Goal: Book appointment/travel/reservation

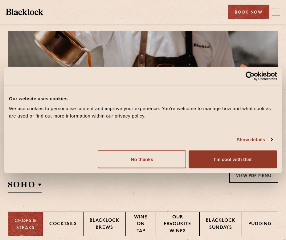
click at [151, 166] on button "No thanks" at bounding box center [142, 159] width 89 height 18
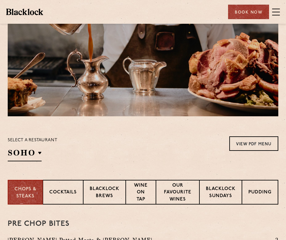
scroll to position [36, 0]
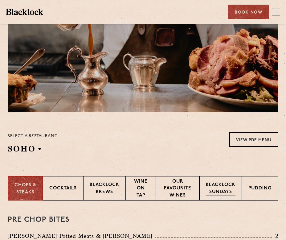
click at [227, 196] on p "Blacklock Sundays" at bounding box center [221, 189] width 30 height 15
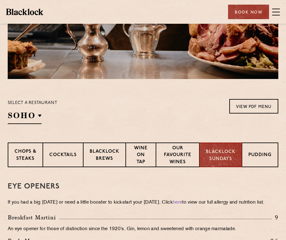
scroll to position [77, 0]
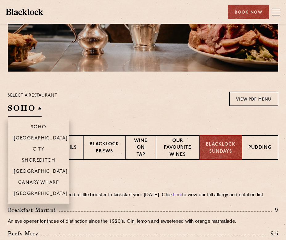
click at [37, 113] on h2 "SOHO" at bounding box center [25, 110] width 34 height 14
click at [43, 157] on li "Shoreditch" at bounding box center [39, 160] width 62 height 11
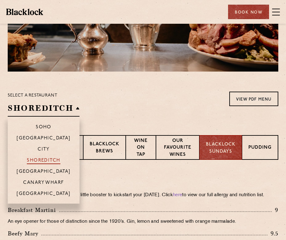
click at [43, 159] on p "Shoreditch" at bounding box center [44, 161] width 34 height 6
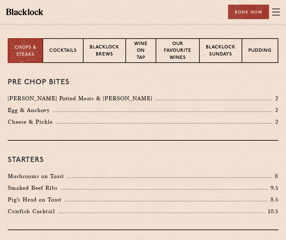
scroll to position [172, 0]
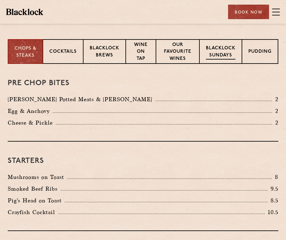
click at [217, 55] on p "Blacklock Sundays" at bounding box center [221, 52] width 30 height 15
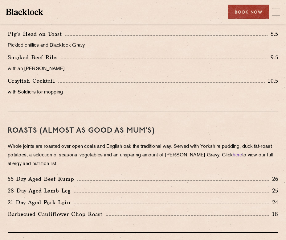
scroll to position [0, 0]
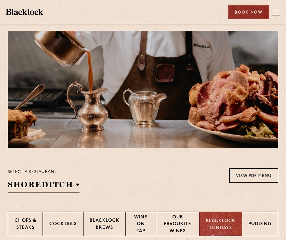
click at [246, 10] on div "Book Now" at bounding box center [248, 12] width 41 height 15
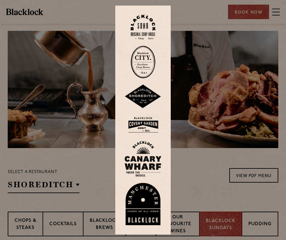
click at [143, 95] on img at bounding box center [143, 97] width 37 height 24
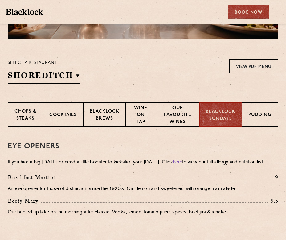
scroll to position [147, 0]
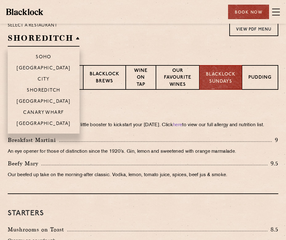
click at [76, 40] on h2 "Shoreditch" at bounding box center [44, 40] width 72 height 14
click at [45, 113] on p "Canary Wharf" at bounding box center [43, 113] width 41 height 6
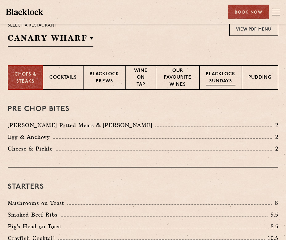
click at [225, 75] on p "Blacklock Sundays" at bounding box center [221, 78] width 30 height 15
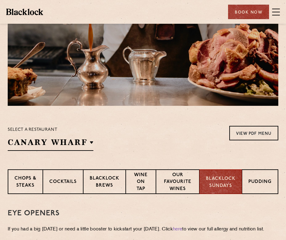
scroll to position [0, 0]
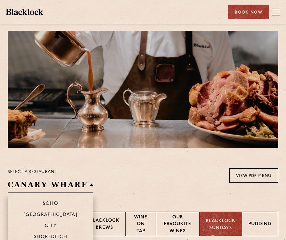
click at [80, 181] on h2 "Canary Wharf" at bounding box center [51, 186] width 86 height 14
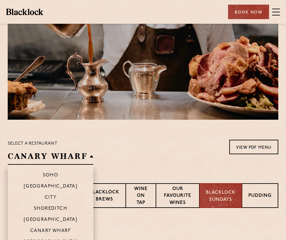
scroll to position [33, 0]
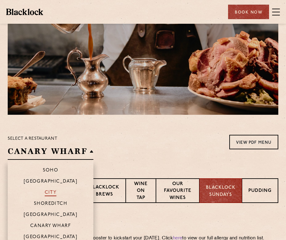
click at [54, 195] on p "City" at bounding box center [51, 193] width 12 height 6
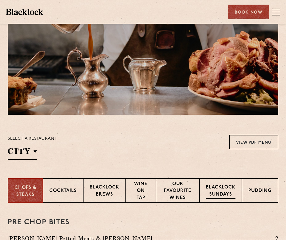
click at [216, 189] on p "Blacklock Sundays" at bounding box center [221, 191] width 30 height 15
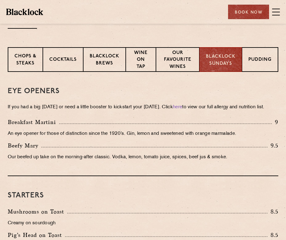
scroll to position [115, 0]
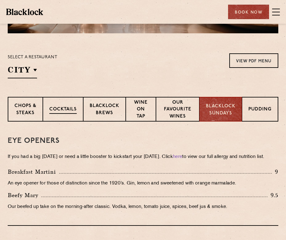
click at [68, 110] on p "Cocktails" at bounding box center [62, 110] width 27 height 8
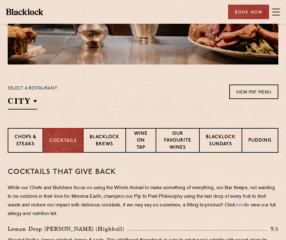
scroll to position [81, 0]
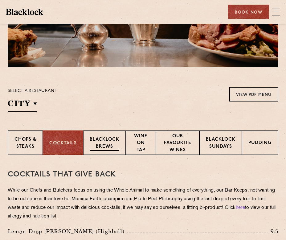
click at [106, 144] on p "Blacklock Brews" at bounding box center [105, 143] width 30 height 15
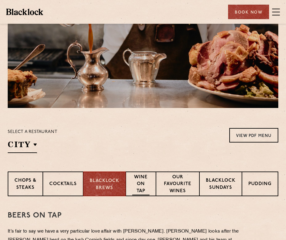
scroll to position [41, 0]
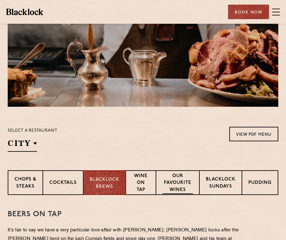
click at [169, 180] on p "Our favourite wines" at bounding box center [178, 184] width 31 height 22
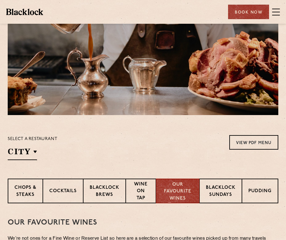
scroll to position [42, 0]
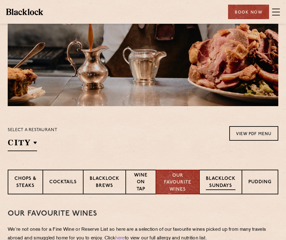
click at [235, 179] on div "Blacklock Sundays" at bounding box center [221, 182] width 43 height 25
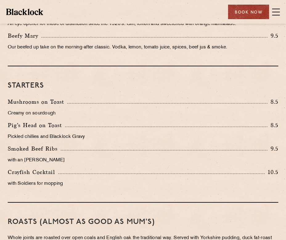
scroll to position [346, 0]
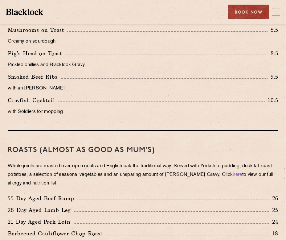
click at [239, 19] on div "Restaurants [GEOGRAPHIC_DATA] [GEOGRAPHIC_DATA] [GEOGRAPHIC_DATA] [GEOGRAPHIC_D…" at bounding box center [143, 12] width 286 height 24
click at [239, 15] on div "Book Now" at bounding box center [248, 12] width 41 height 15
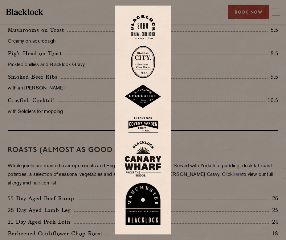
click at [141, 69] on img at bounding box center [143, 62] width 25 height 33
